Goal: Task Accomplishment & Management: Manage account settings

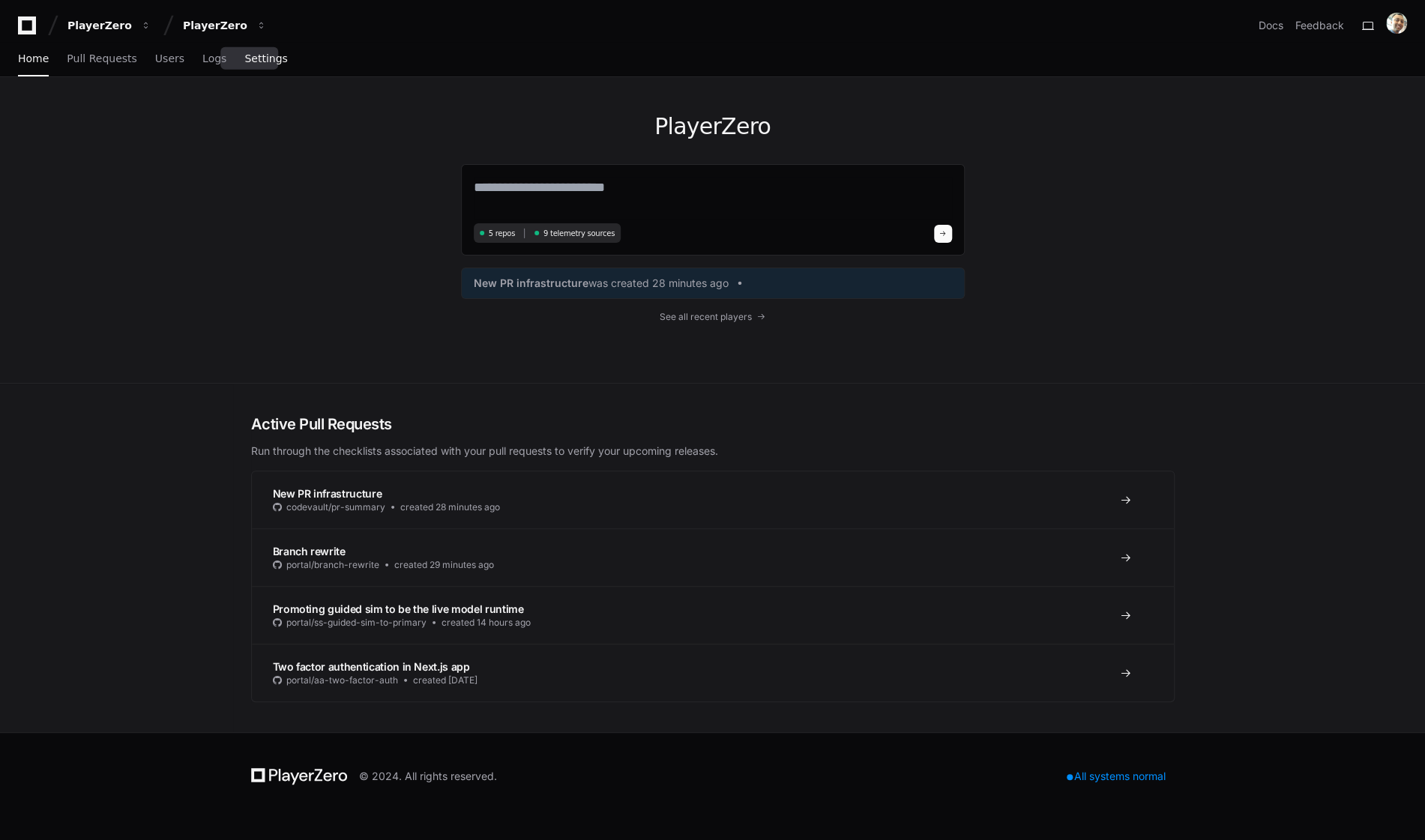
click at [246, 54] on span "Settings" at bounding box center [266, 58] width 43 height 9
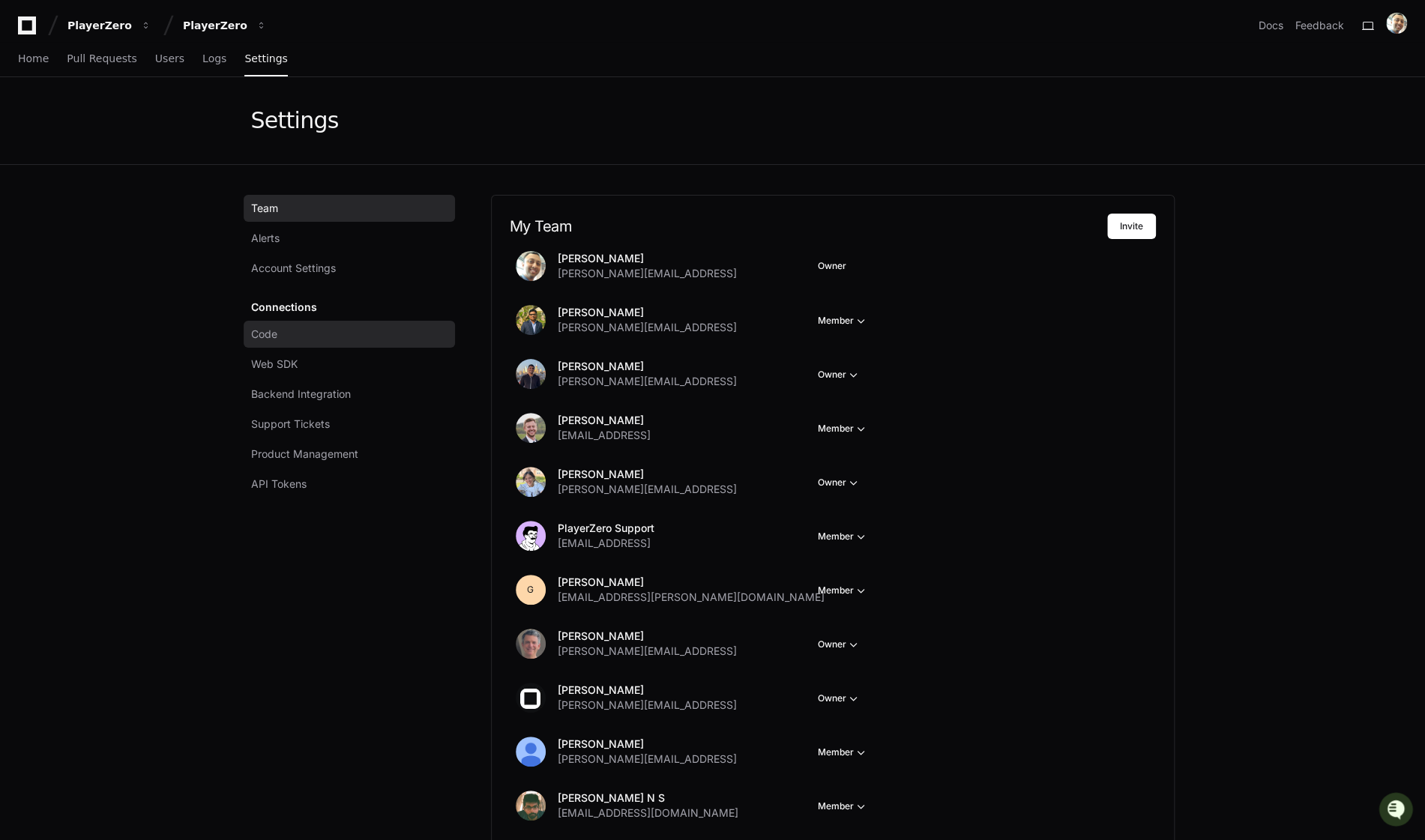
click at [296, 339] on link "Code" at bounding box center [350, 334] width 212 height 27
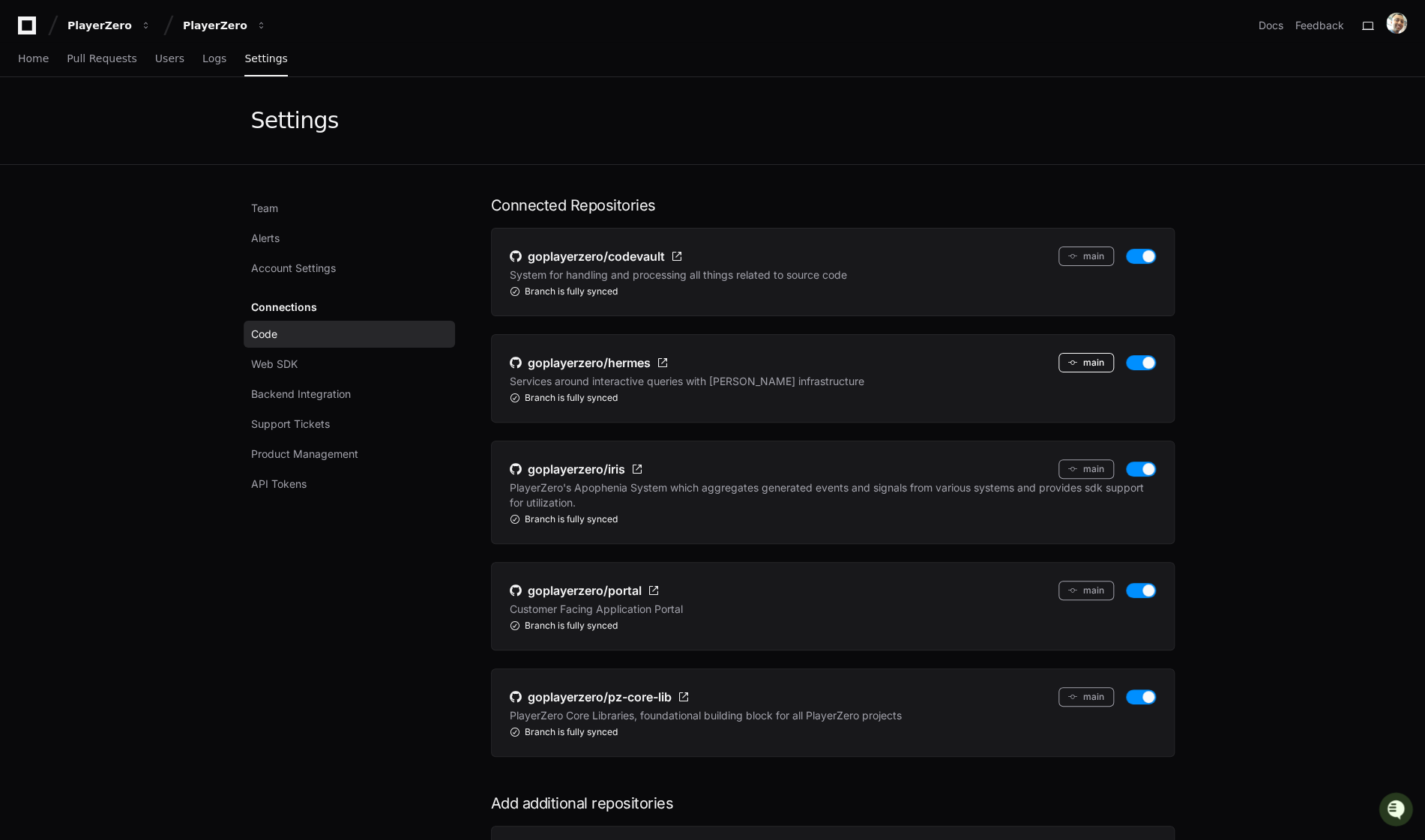
click at [1082, 364] on button "main" at bounding box center [1086, 363] width 55 height 19
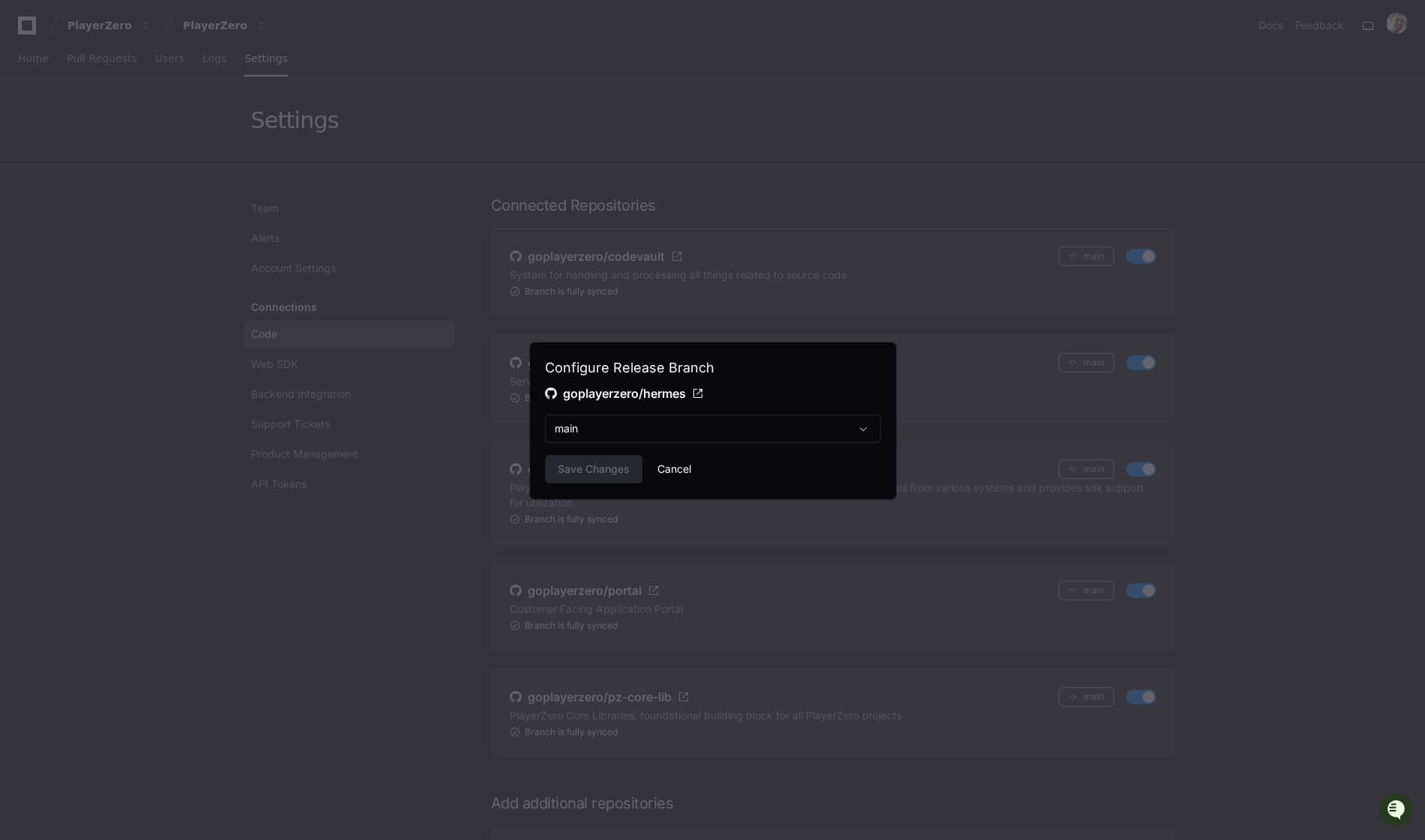
click at [687, 464] on button "Cancel" at bounding box center [674, 468] width 34 height 28
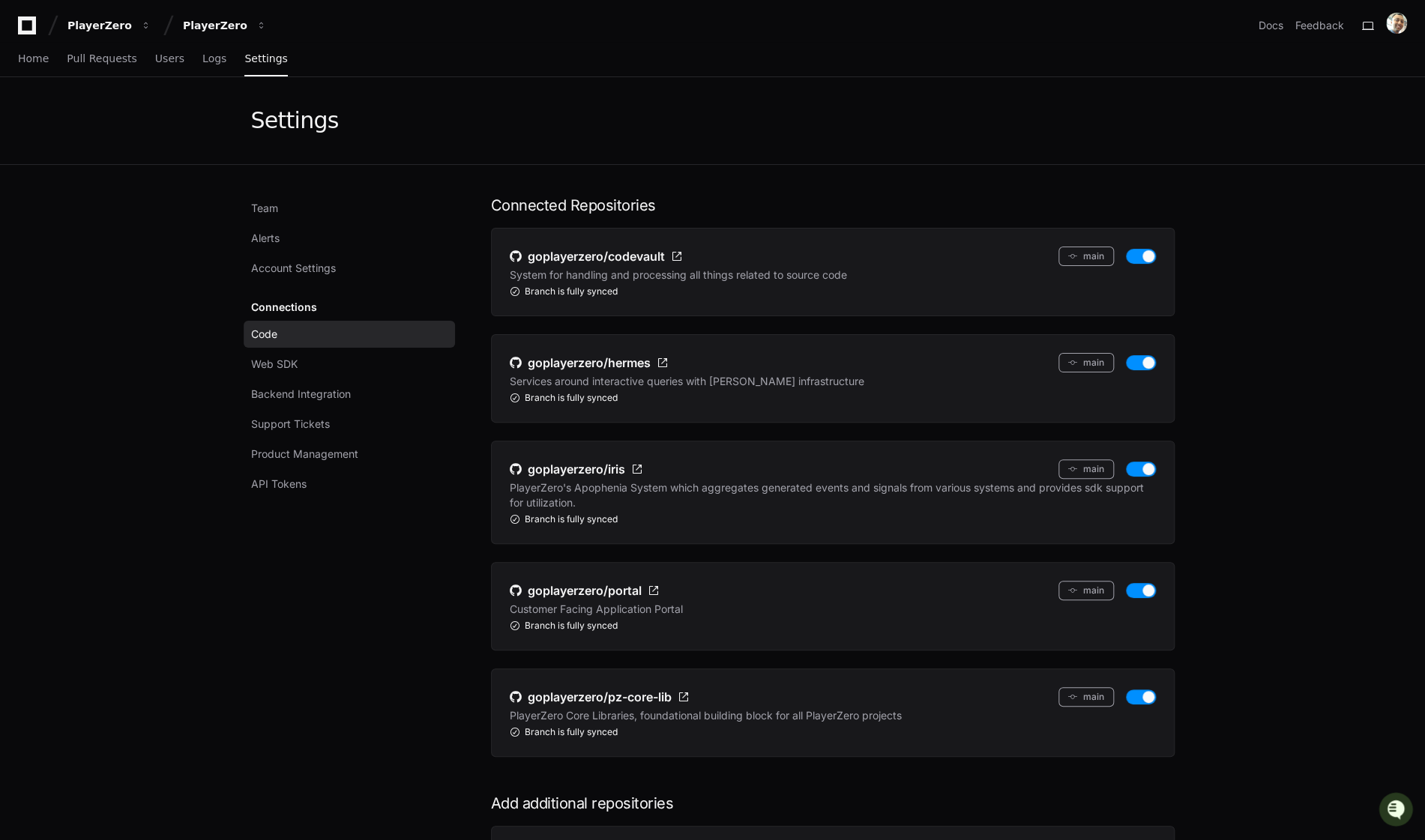
click at [425, 537] on div "Team Alerts Account Settings Connections Code Web SDK Backend Integration Suppo…" at bounding box center [354, 605] width 204 height 820
click at [294, 264] on span "Account Settings" at bounding box center [293, 268] width 85 height 15
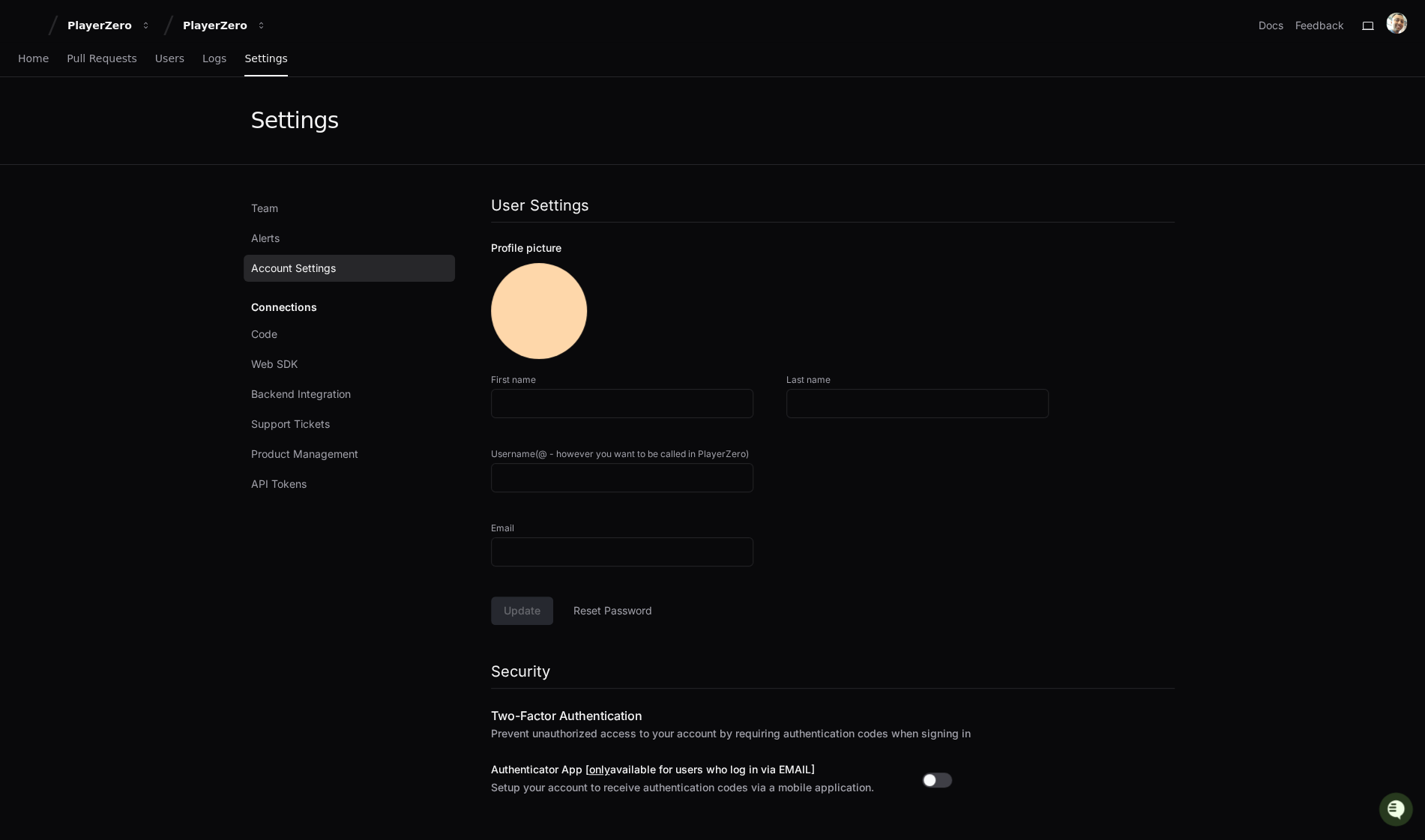
type input "*****"
type input "**********"
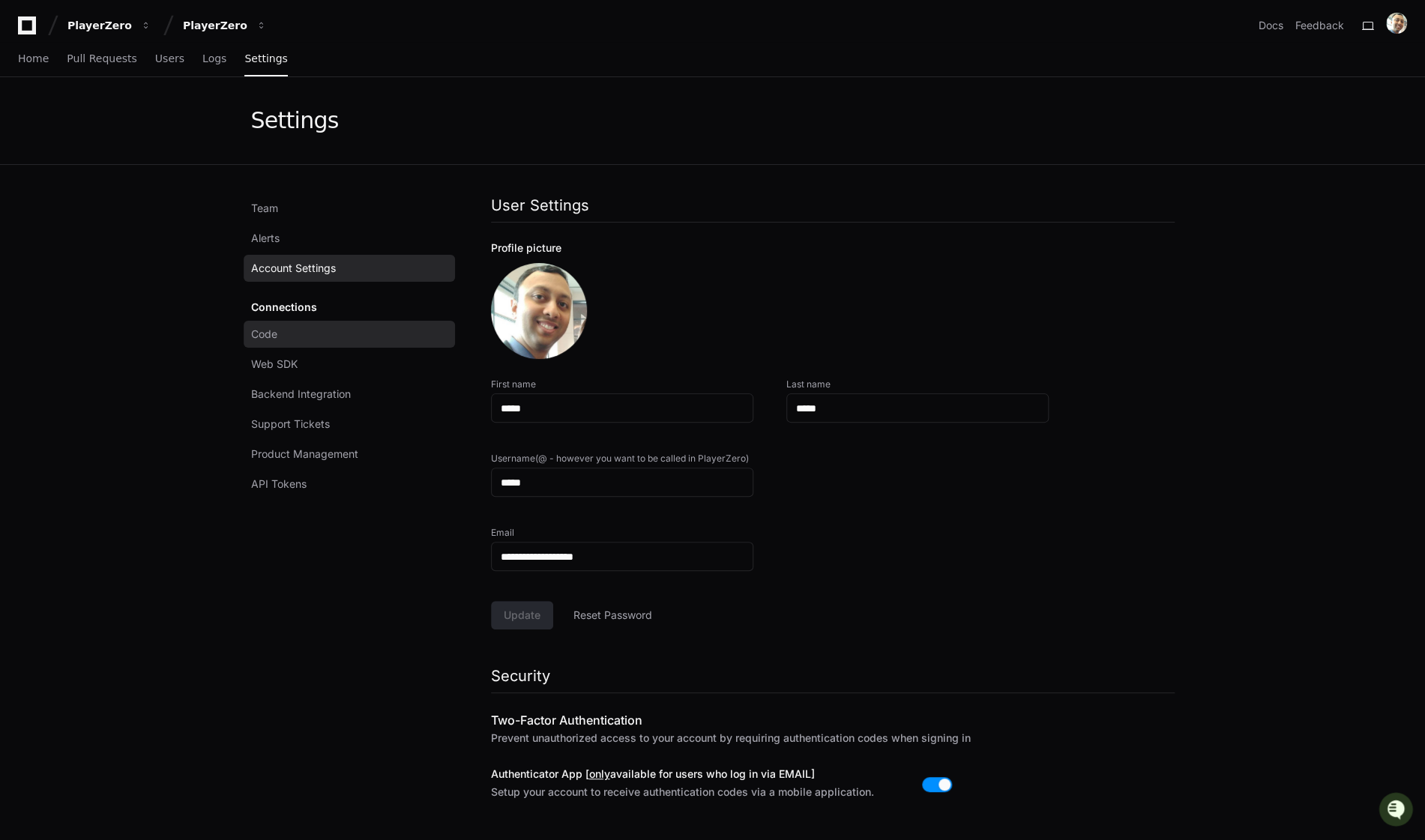
click at [281, 331] on link "Code" at bounding box center [350, 334] width 212 height 27
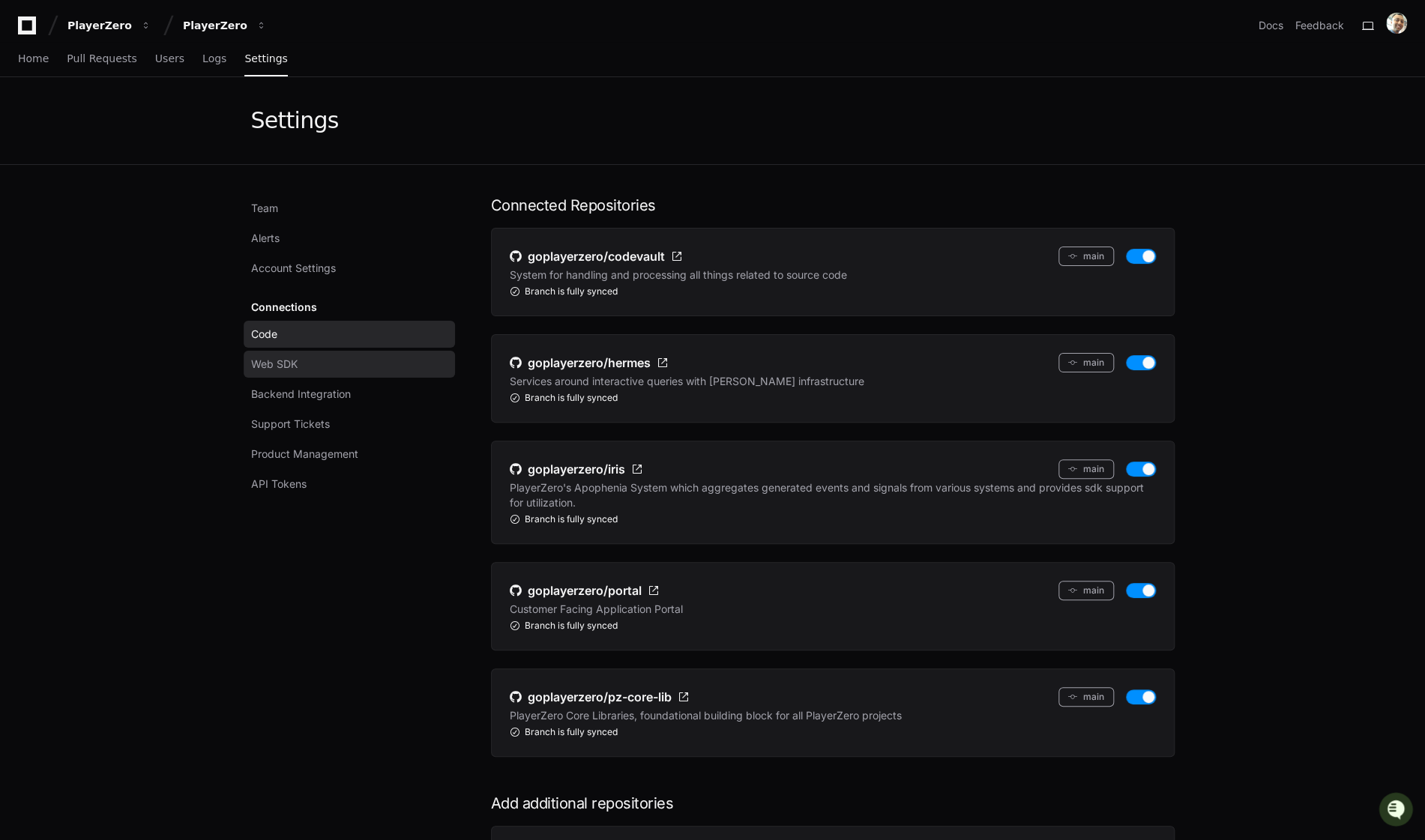
click at [308, 367] on link "Web SDK" at bounding box center [350, 364] width 212 height 27
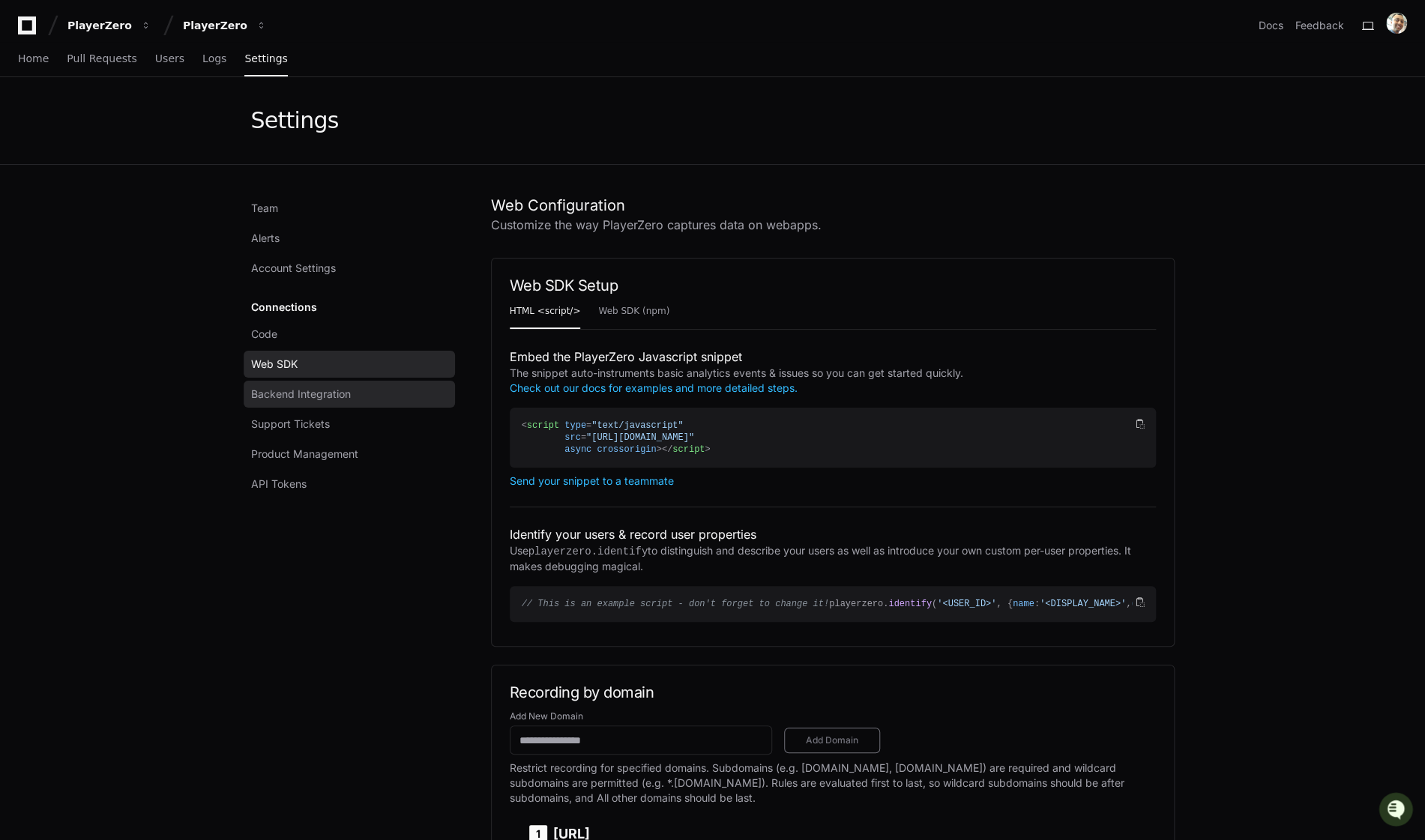
click at [337, 395] on span "Backend Integration" at bounding box center [301, 393] width 100 height 15
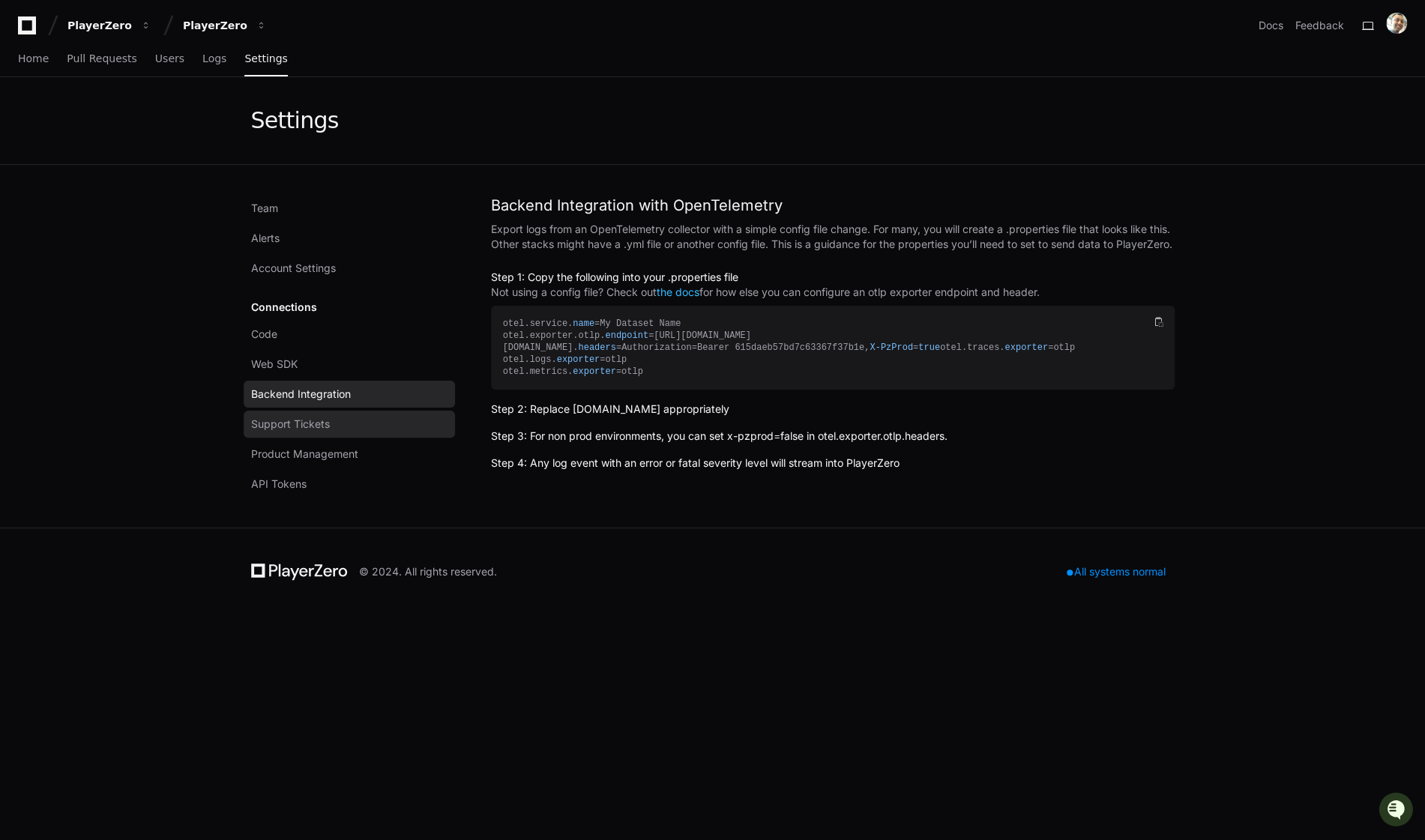
click at [339, 419] on link "Support Tickets" at bounding box center [350, 424] width 212 height 27
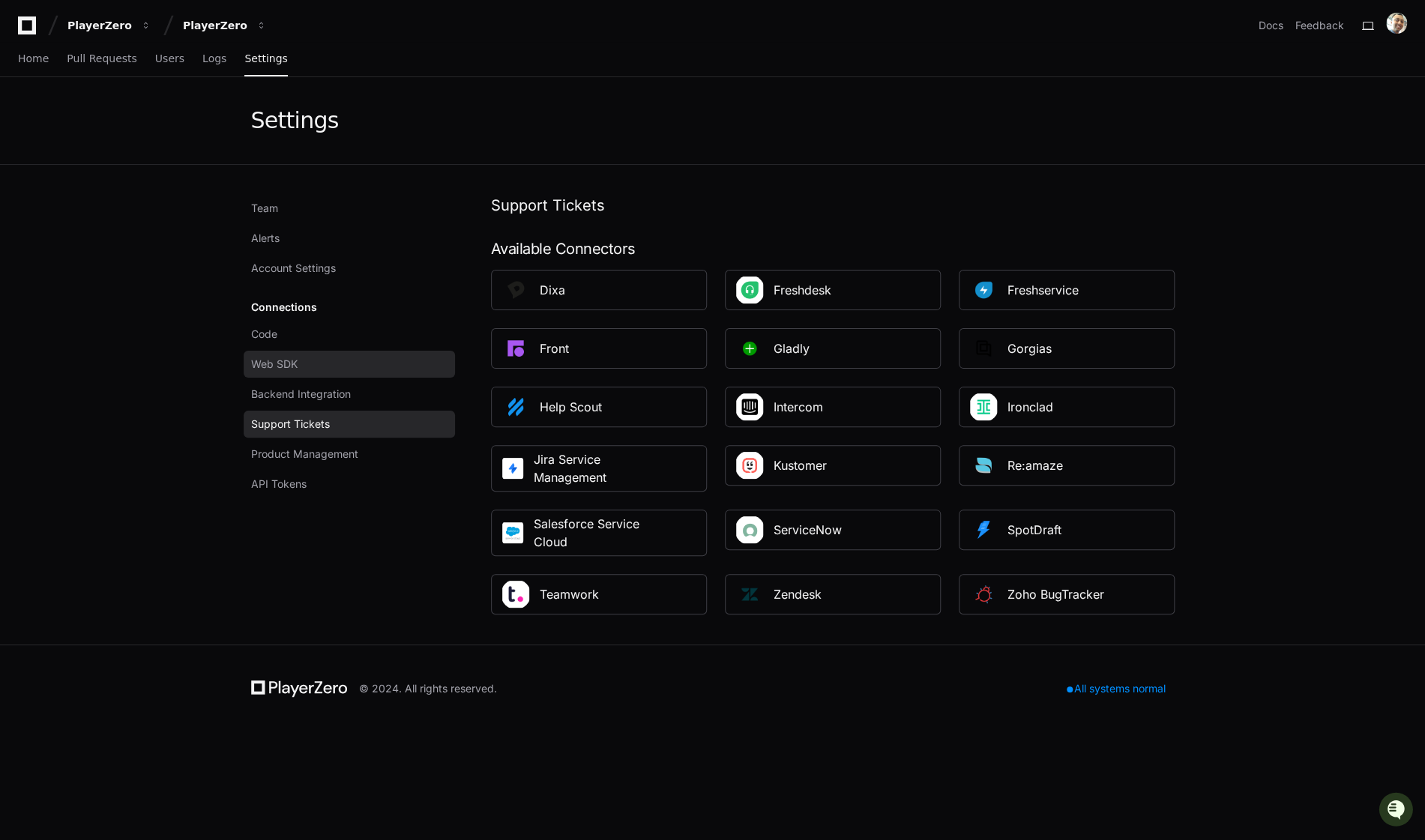
click at [336, 372] on link "Web SDK" at bounding box center [350, 364] width 212 height 27
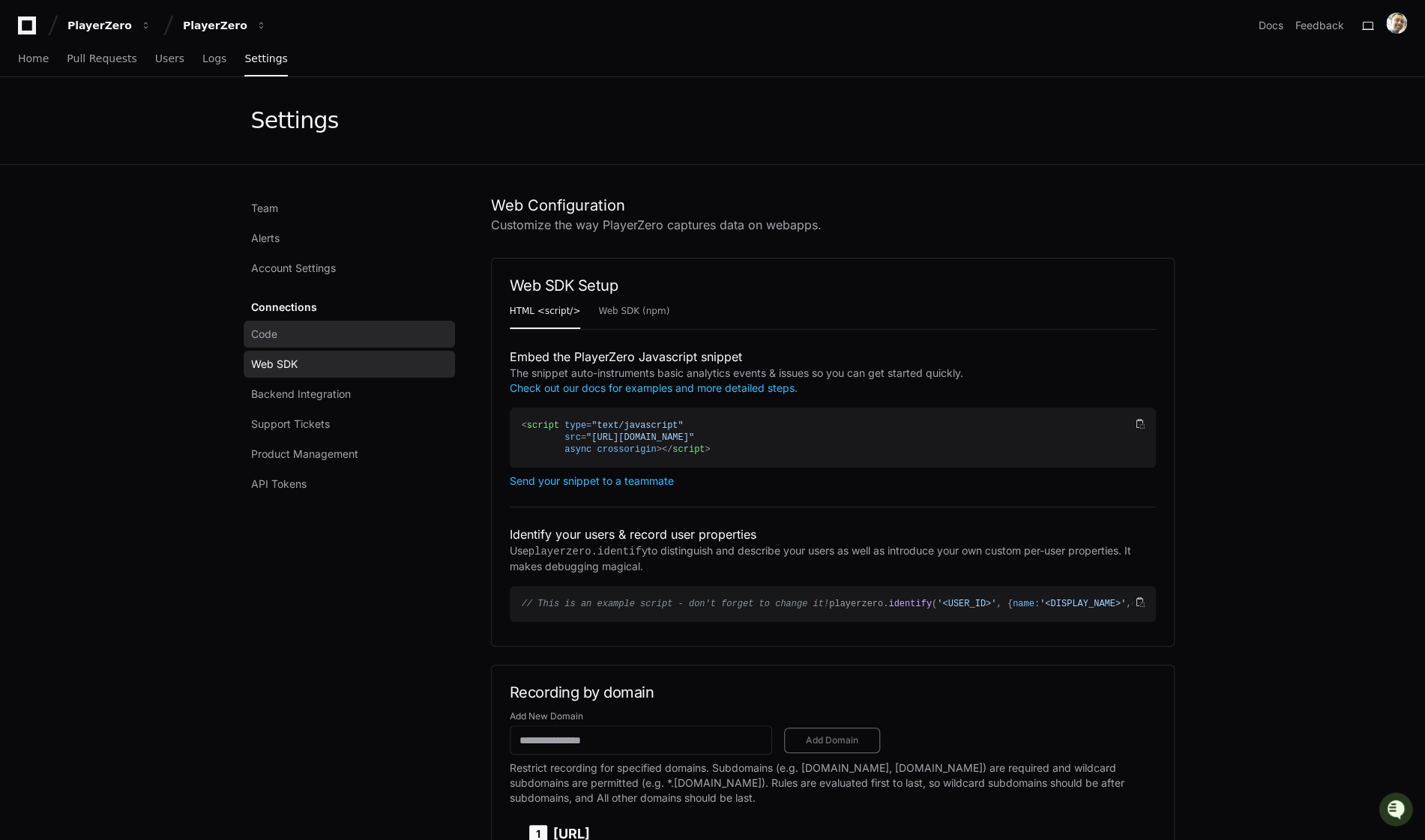
click at [337, 335] on link "Code" at bounding box center [350, 334] width 212 height 27
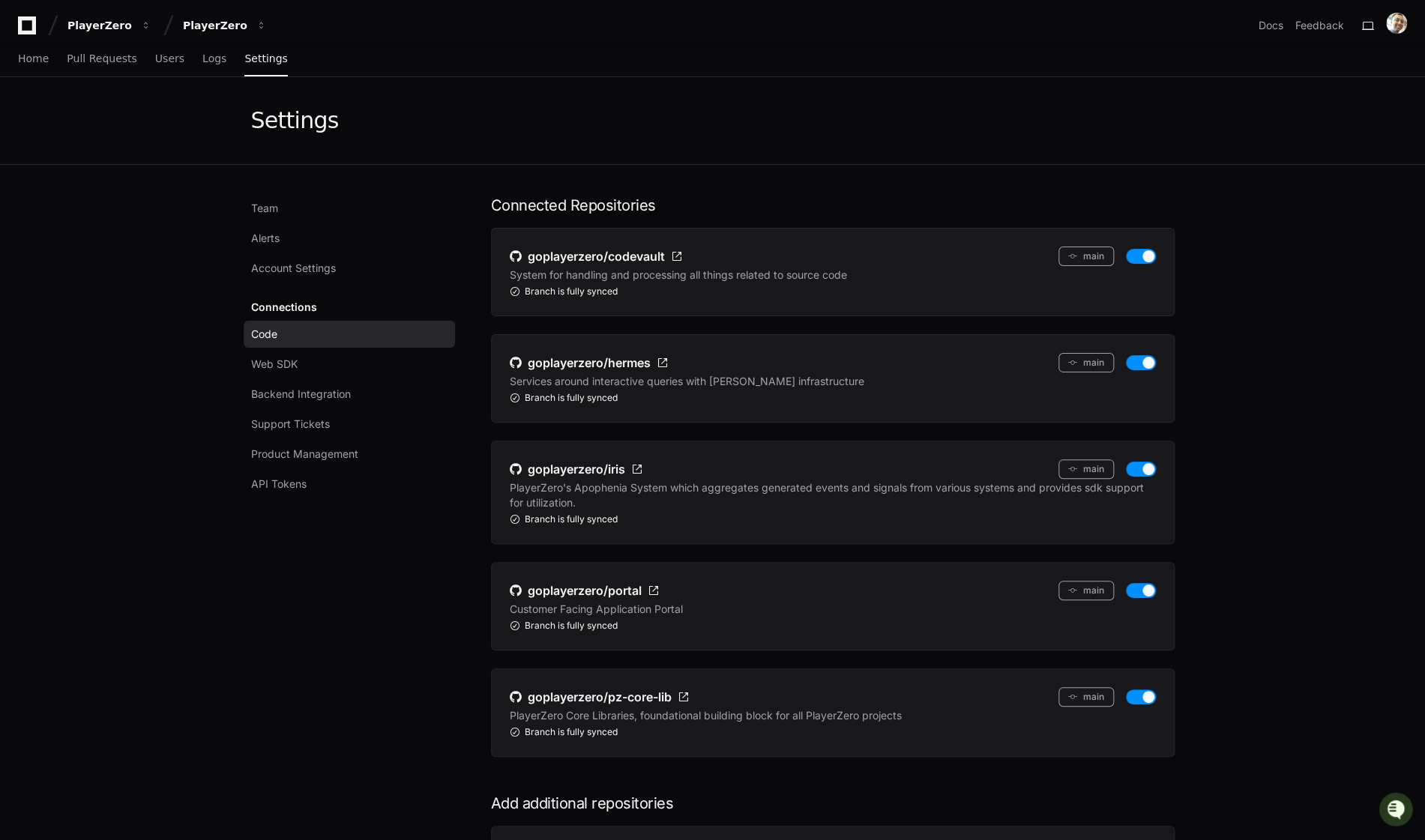
click at [488, 508] on div "Team Alerts Account Settings Connections Code Web SDK Backend Integration Suppo…" at bounding box center [713, 605] width 924 height 820
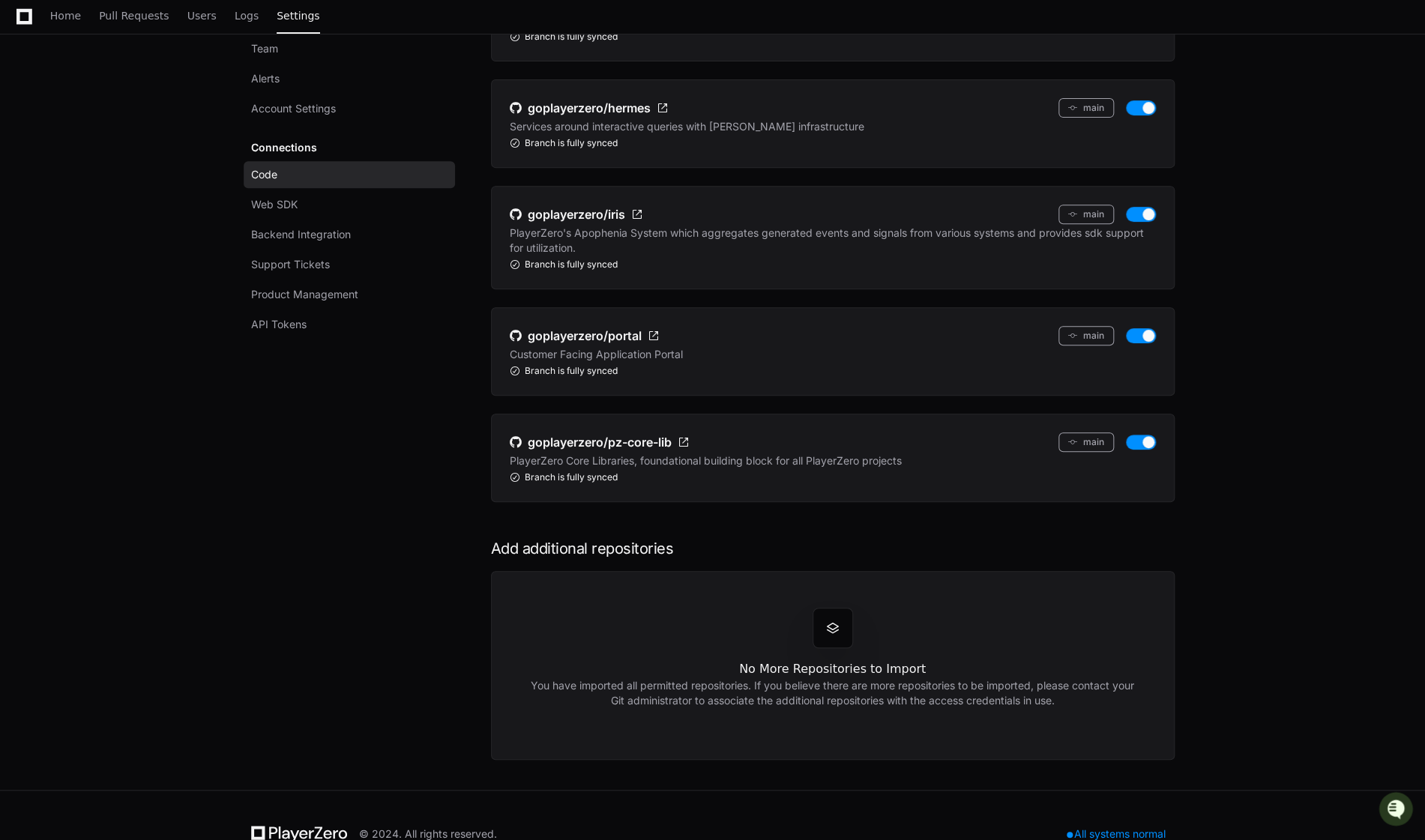
scroll to position [293, 0]
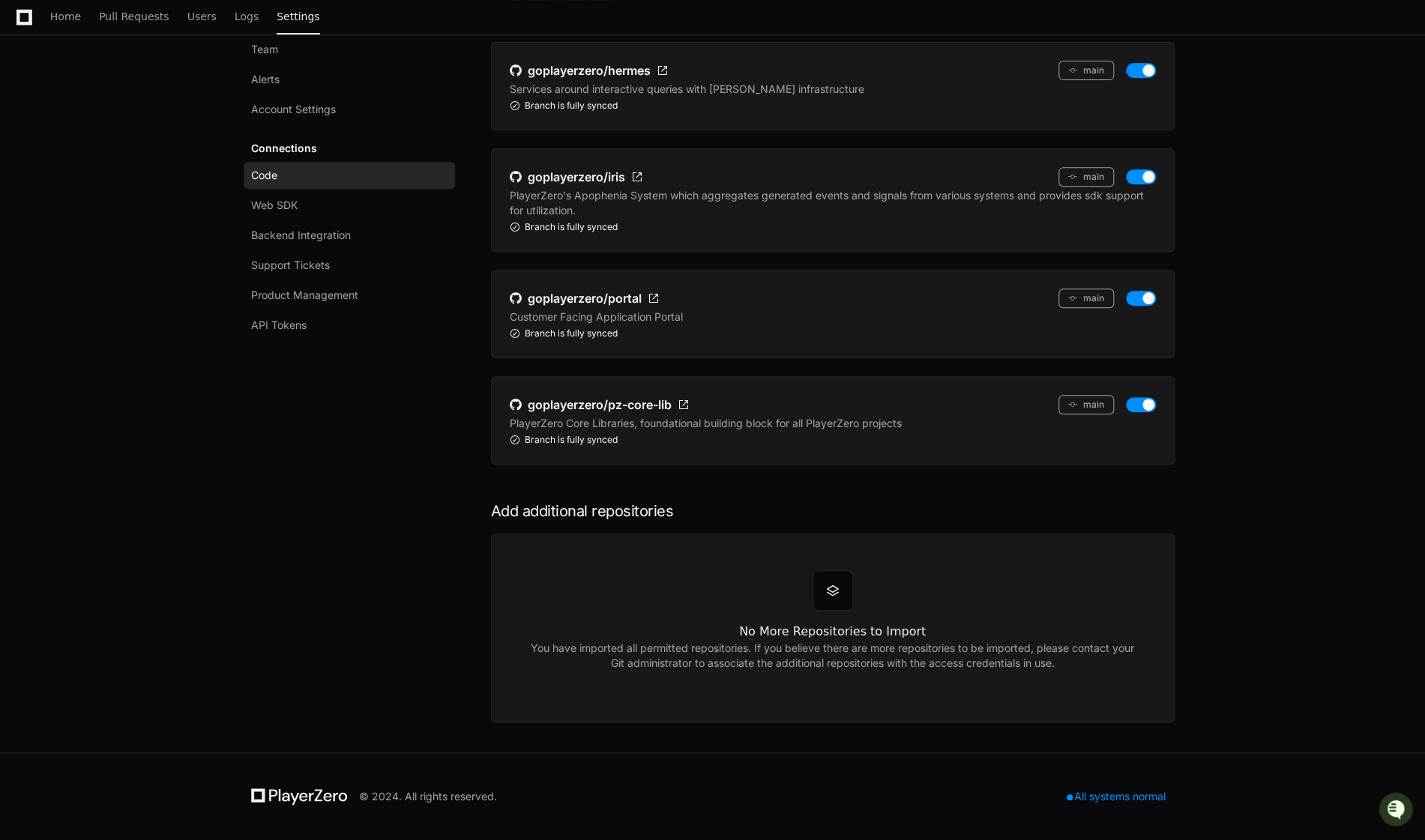
click at [489, 481] on div "Team Alerts Account Settings Connections Code Web SDK Backend Integration Suppo…" at bounding box center [713, 313] width 924 height 820
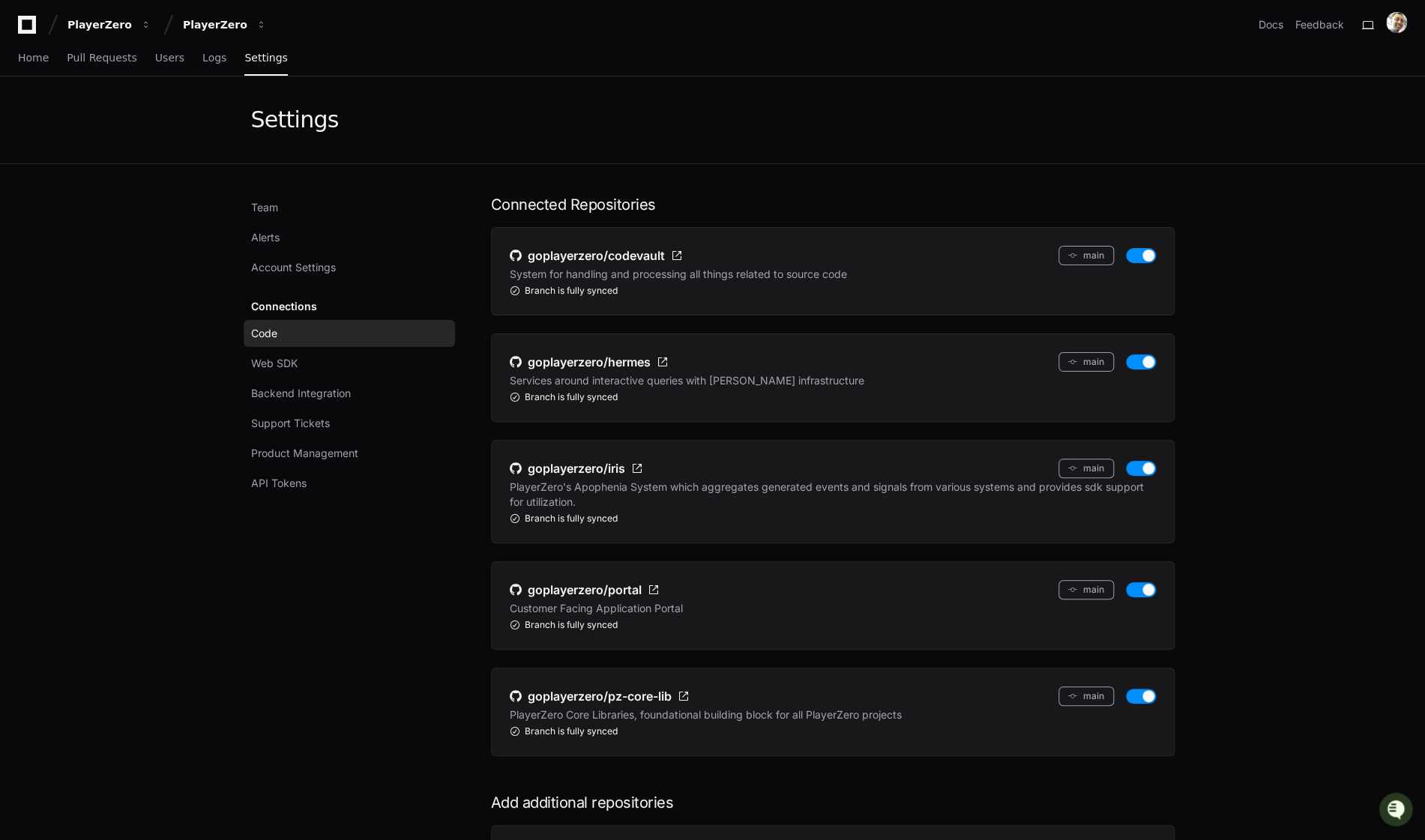
scroll to position [0, 0]
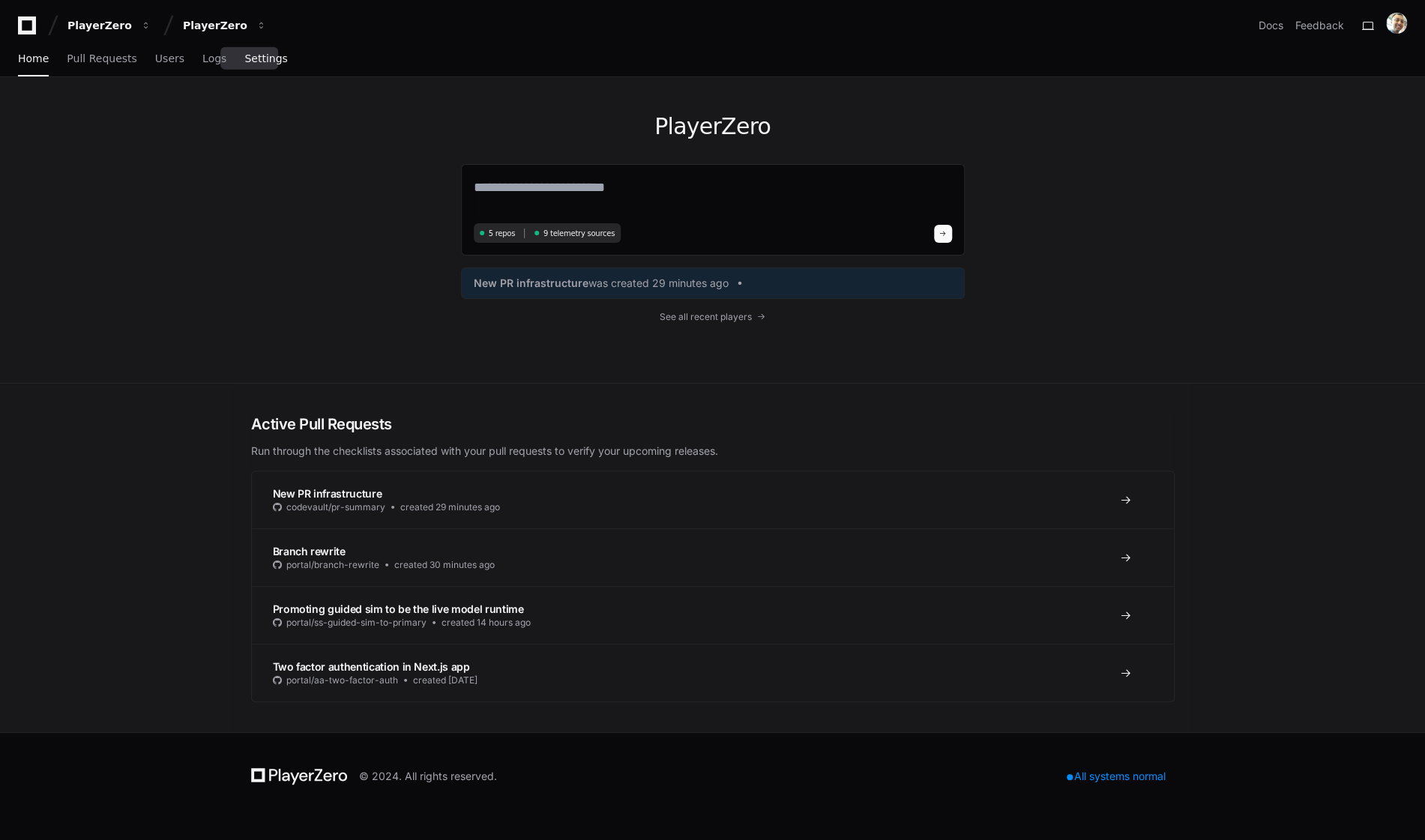
click at [259, 57] on span "Settings" at bounding box center [266, 58] width 43 height 9
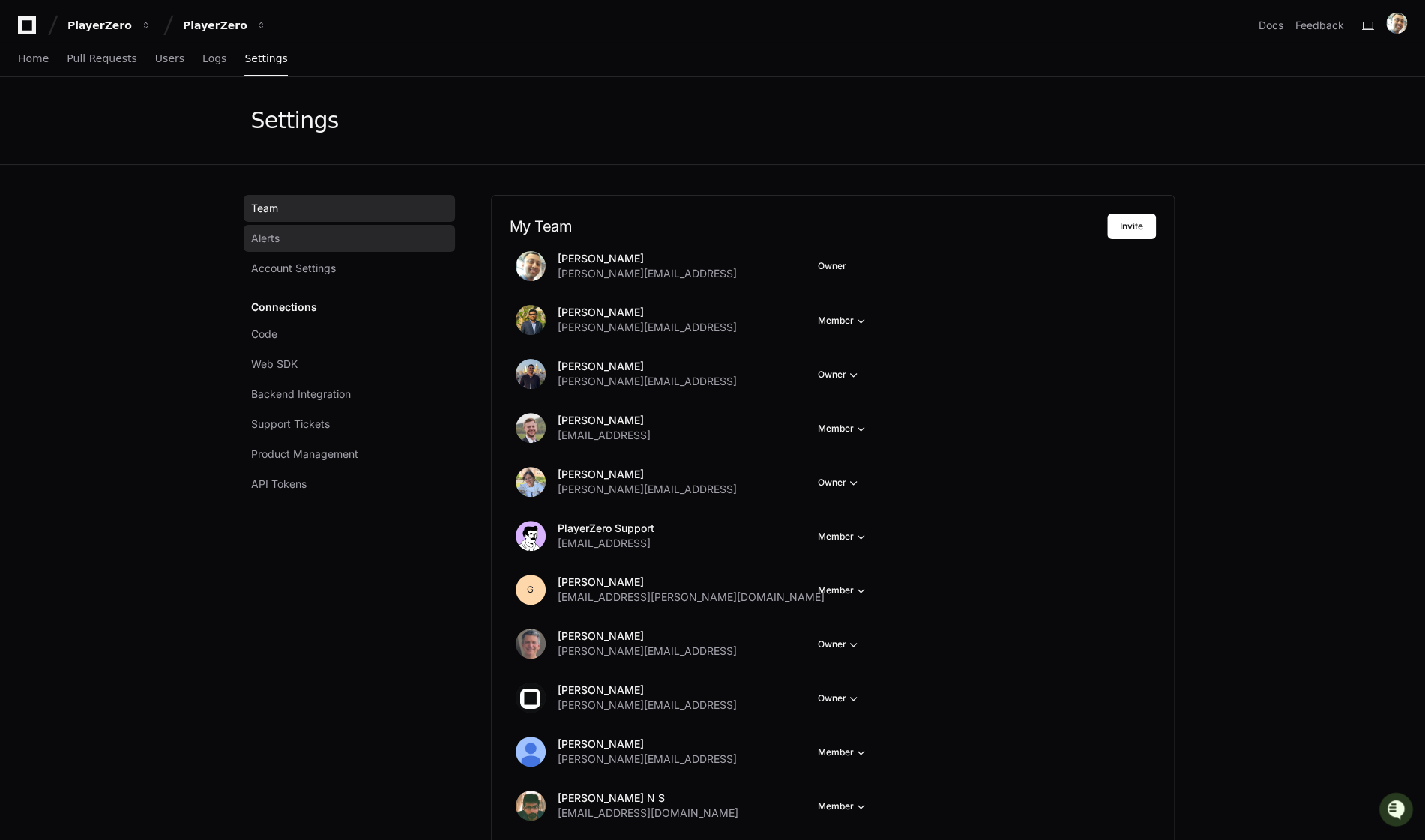
click at [304, 239] on link "Alerts" at bounding box center [350, 239] width 212 height 27
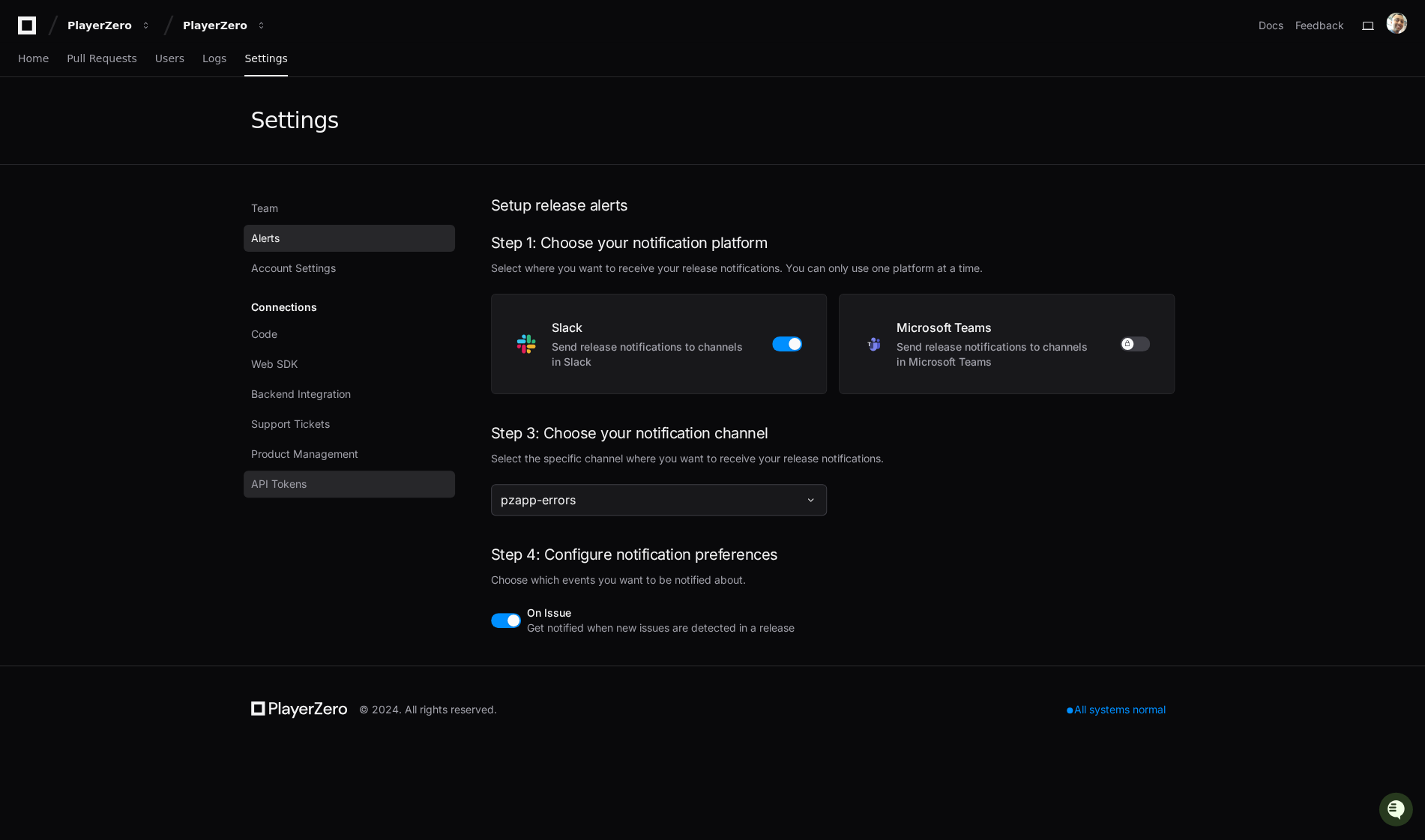
click at [292, 488] on span "API Tokens" at bounding box center [279, 484] width 55 height 15
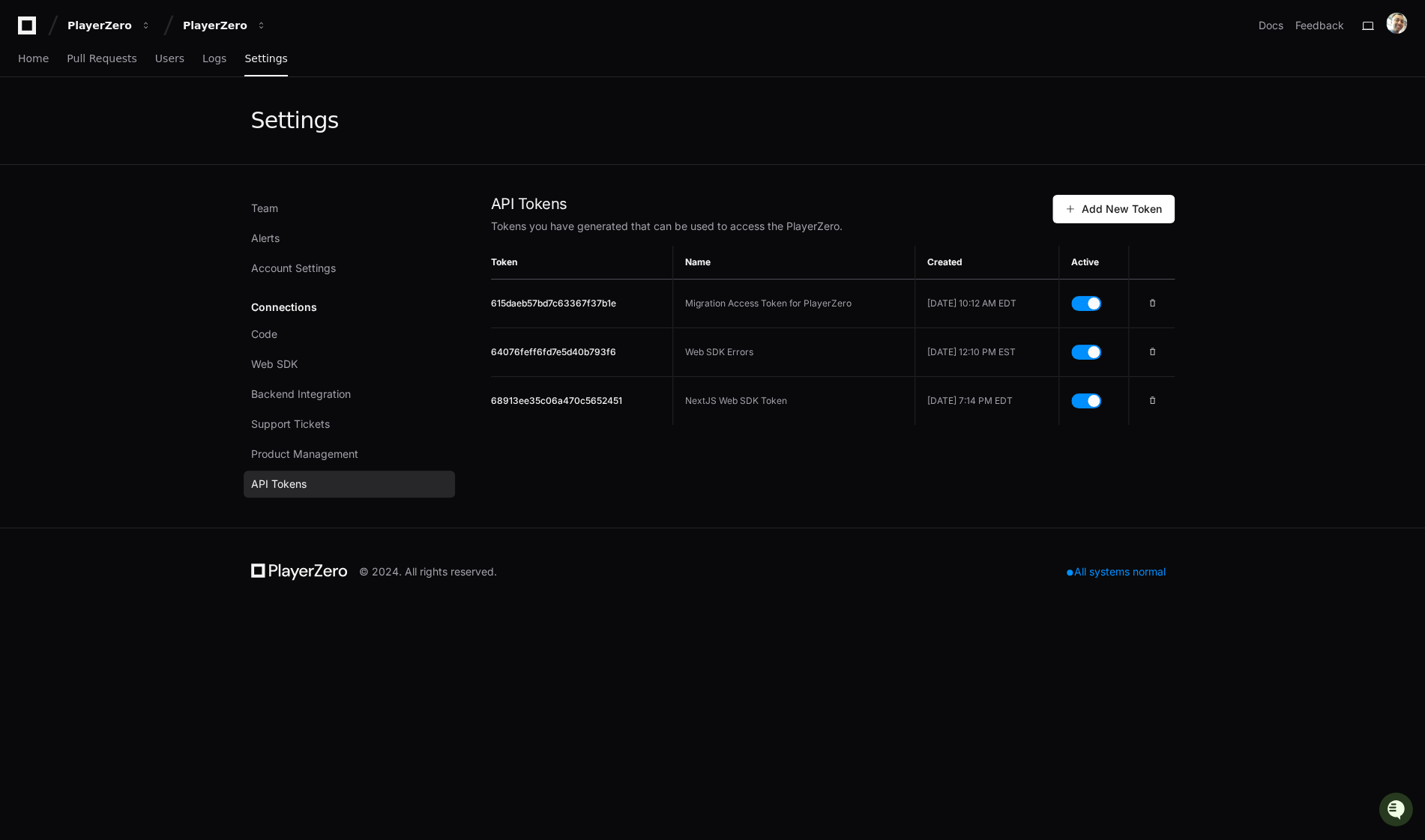
click at [322, 288] on div "Team Alerts Account Settings Connections Code Web SDK Backend Integration Suppo…" at bounding box center [354, 347] width 204 height 303
click at [321, 284] on div "Team Alerts Account Settings Connections Code Web SDK Backend Integration Suppo…" at bounding box center [354, 347] width 204 height 303
click at [315, 274] on link "Account Settings" at bounding box center [350, 268] width 212 height 27
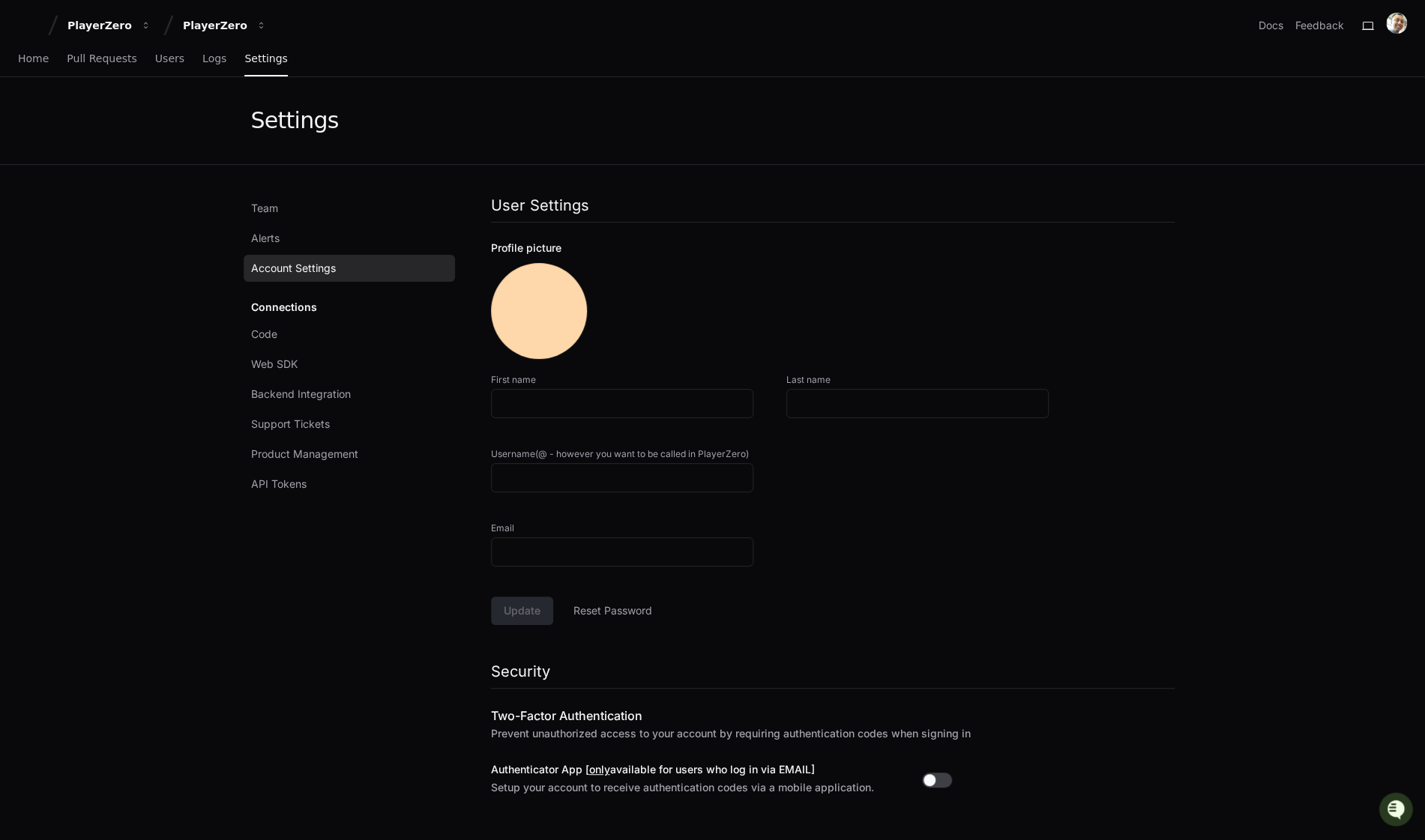
type input "*****"
type input "**********"
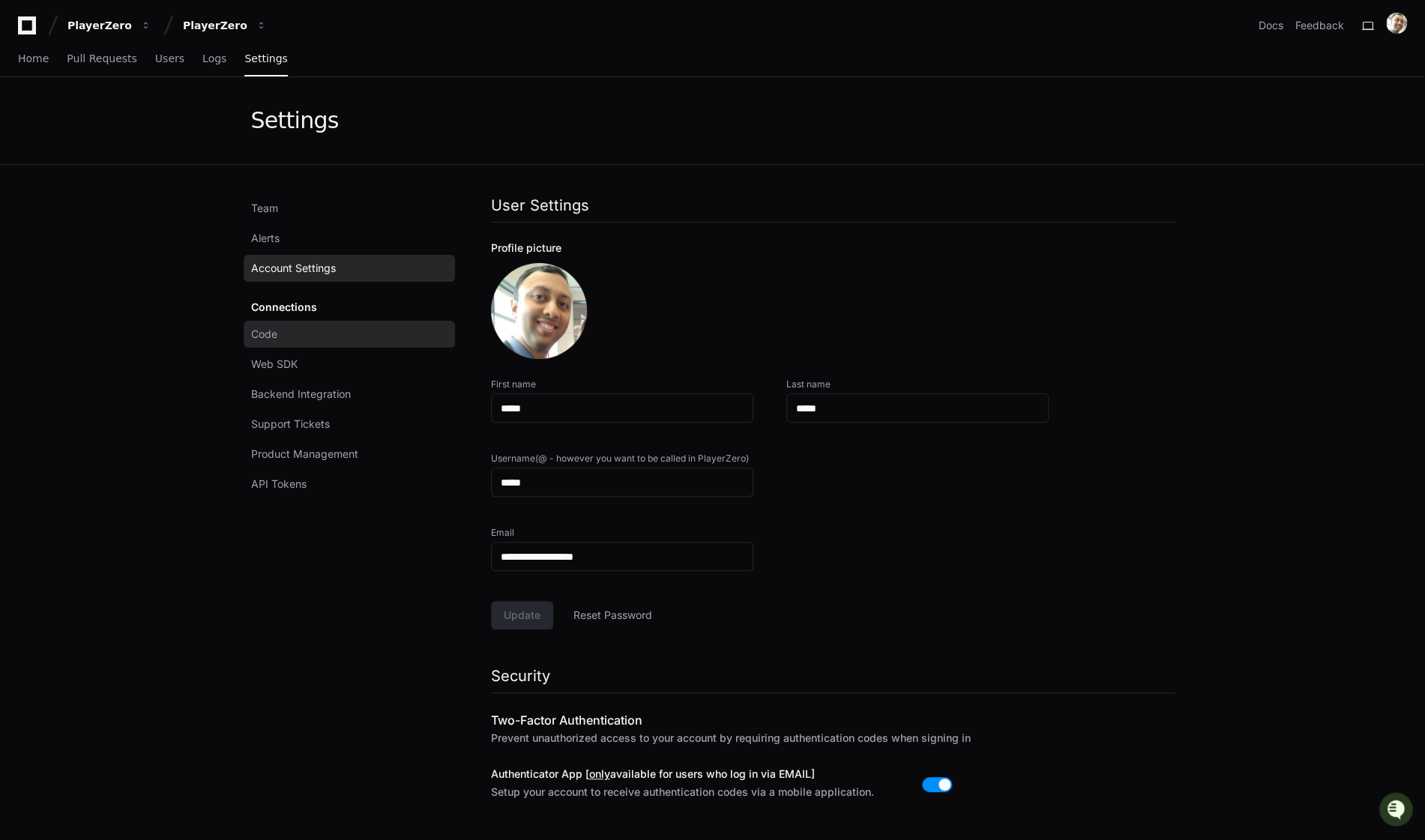
click at [317, 327] on link "Code" at bounding box center [350, 334] width 212 height 27
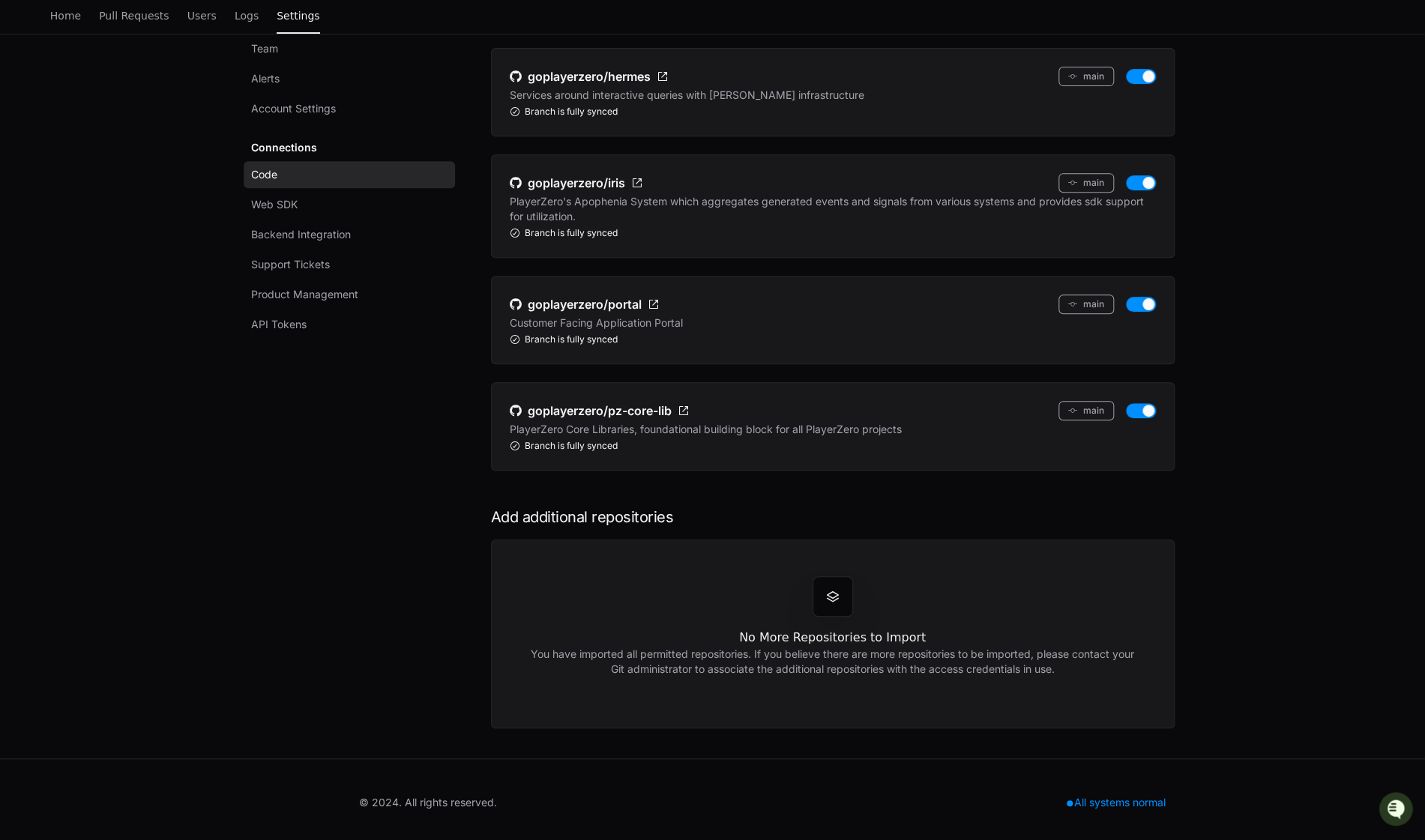
scroll to position [293, 0]
